Goal: Task Accomplishment & Management: Complete application form

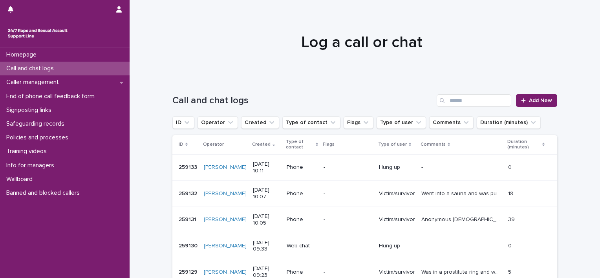
click at [56, 70] on p "Call and chat logs" at bounding box center [31, 68] width 57 height 7
click at [82, 82] on div "Caller management" at bounding box center [65, 82] width 130 height 14
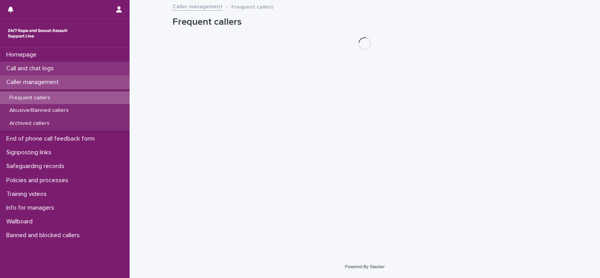
click at [76, 69] on div "Call and chat logs" at bounding box center [65, 69] width 130 height 14
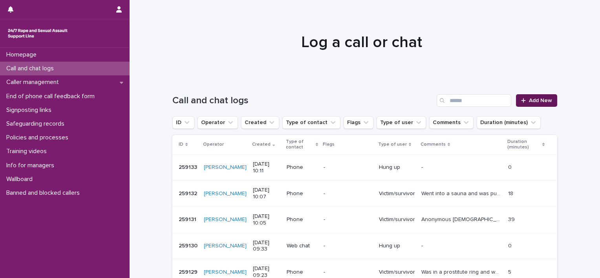
click at [540, 98] on span "Add New" at bounding box center [540, 100] width 23 height 5
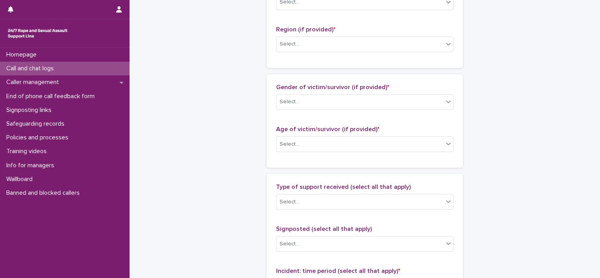
scroll to position [314, 0]
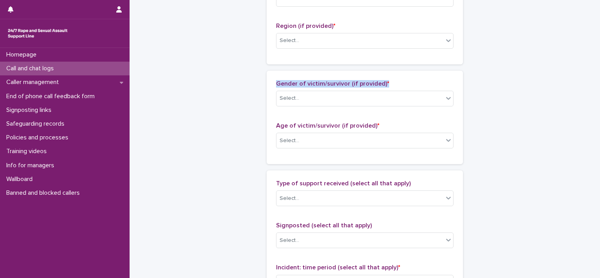
drag, startPoint x: 389, startPoint y: 82, endPoint x: 259, endPoint y: 85, distance: 129.5
click at [259, 85] on div "Call and chat logs: add new Loading... Saving… Loading... Saving… Loading... Sa…" at bounding box center [364, 111] width 385 height 849
copy span "Gender of victim/survivor (if provided) *"
click at [168, 80] on div "Loading... Saving… Loading... Saving… Call and chat logs: add new Loading... Sa…" at bounding box center [364, 121] width 392 height 869
click at [53, 69] on p "Call and chat logs" at bounding box center [31, 68] width 57 height 7
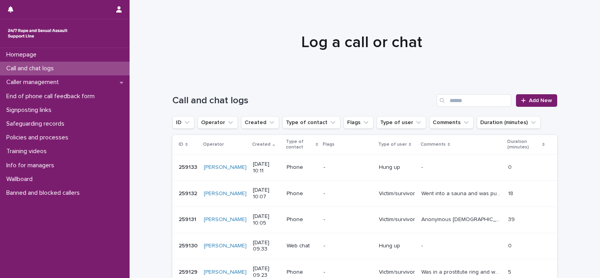
click at [272, 170] on p "14/8/2025 10:11" at bounding box center [266, 167] width 27 height 13
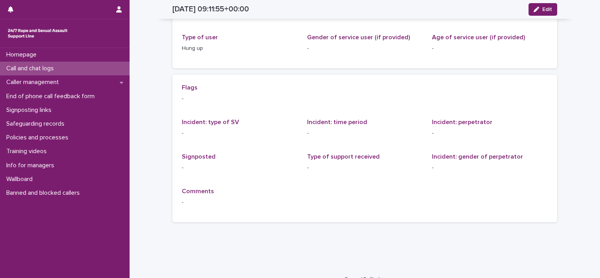
scroll to position [78, 0]
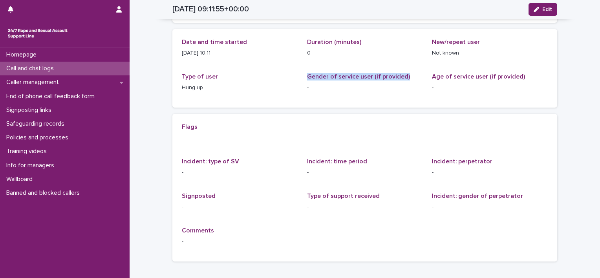
drag, startPoint x: 406, startPoint y: 77, endPoint x: 303, endPoint y: 73, distance: 102.9
click at [303, 73] on div "Date and time started 14/8/2025 10:11 Duration (minutes) 0 New/repeat user Not …" at bounding box center [365, 68] width 366 height 60
copy span "Gender of service user (if provided)"
click at [223, 67] on div "Date and time started 14/8/2025 10:11 Duration (minutes) 0 New/repeat user Not …" at bounding box center [365, 68] width 366 height 60
